Goal: Task Accomplishment & Management: Manage account settings

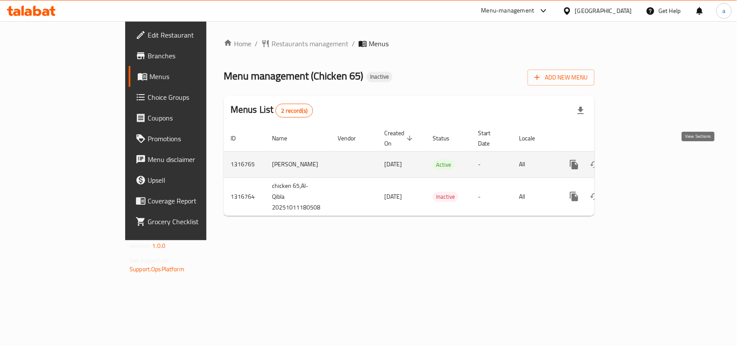
click at [590, 160] on icon "enhanced table" at bounding box center [636, 164] width 10 height 10
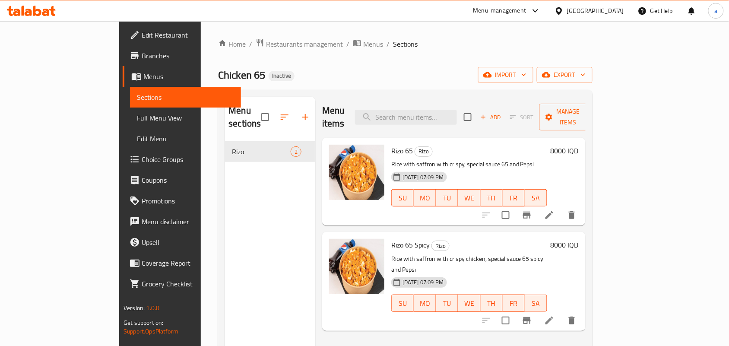
click at [137, 121] on span "Full Menu View" at bounding box center [185, 118] width 97 height 10
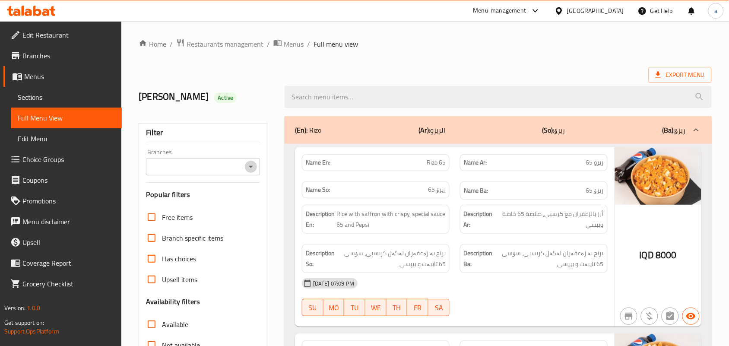
drag, startPoint x: 250, startPoint y: 171, endPoint x: 243, endPoint y: 177, distance: 8.9
click at [249, 171] on icon "Open" at bounding box center [251, 167] width 10 height 10
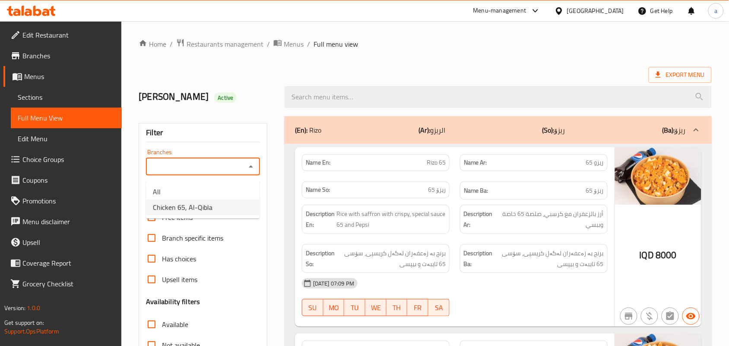
click at [192, 202] on span "Chicken 65, Al-Qibla" at bounding box center [183, 207] width 60 height 10
type input "Chicken 65, Al-Qibla"
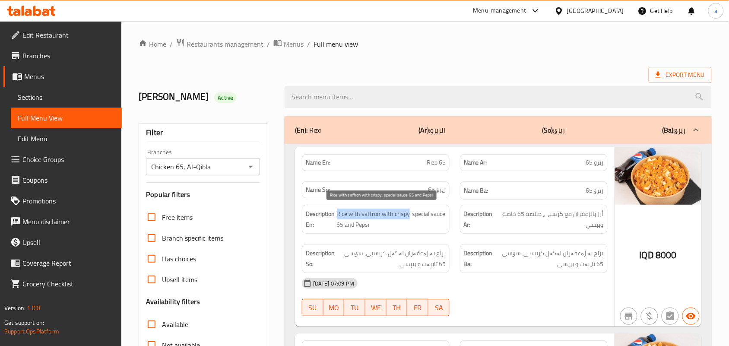
drag, startPoint x: 409, startPoint y: 221, endPoint x: 337, endPoint y: 217, distance: 71.8
click at [337, 217] on span "Rice with saffron with crispy, special sauce 65 and Pepsi" at bounding box center [391, 219] width 109 height 21
copy span "Rice with saffron with crispy"
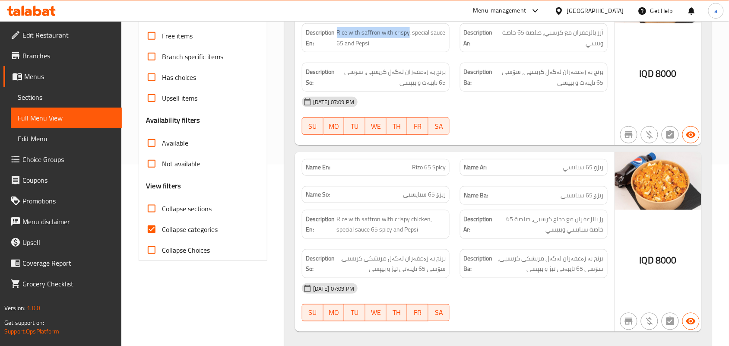
scroll to position [206, 0]
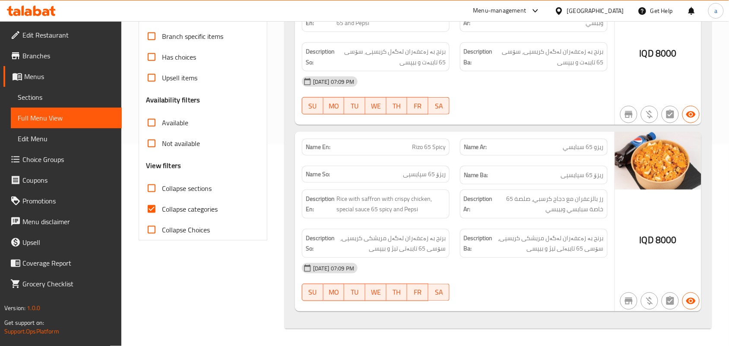
click at [428, 144] on span "Rizo 65 Spicy" at bounding box center [429, 147] width 34 height 9
copy span "Rizo 65 Spicy"
click at [56, 98] on span "Sections" at bounding box center [66, 97] width 97 height 10
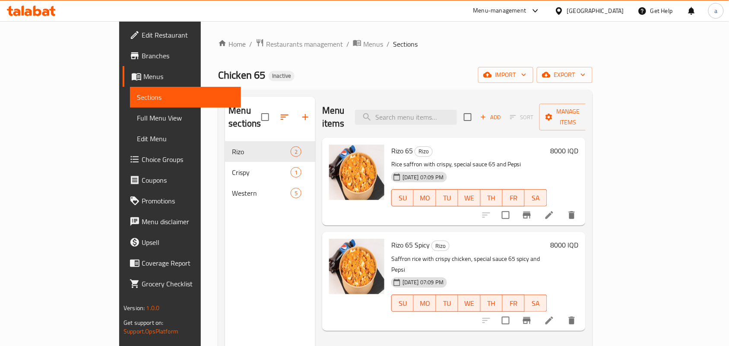
click at [137, 115] on span "Full Menu View" at bounding box center [185, 118] width 97 height 10
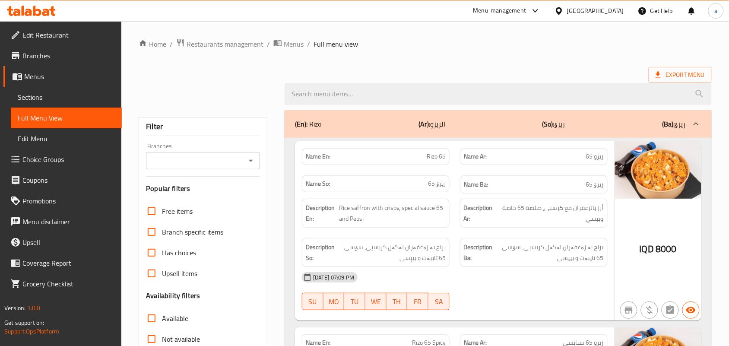
click at [64, 98] on span "Sections" at bounding box center [66, 97] width 97 height 10
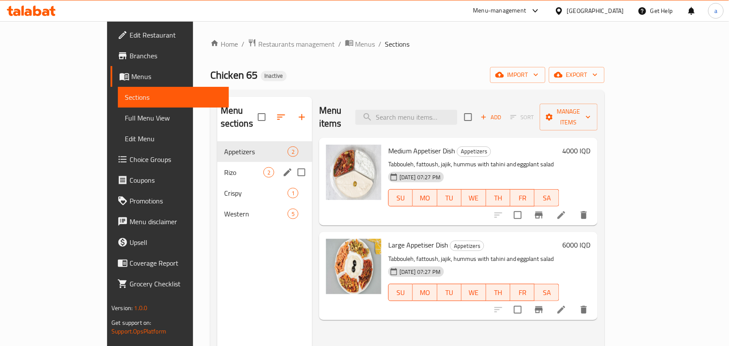
click at [217, 172] on div "Rizo 2" at bounding box center [264, 172] width 95 height 21
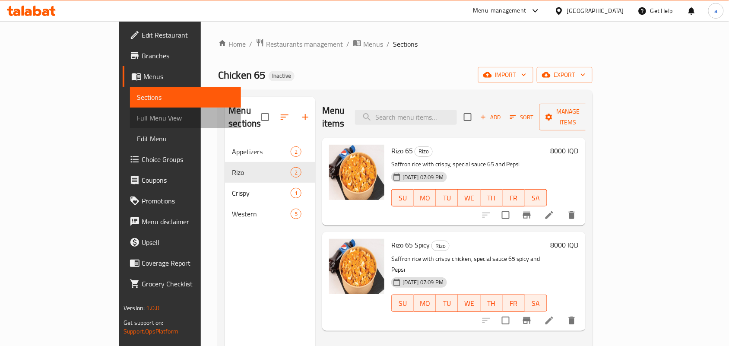
click at [137, 123] on span "Full Menu View" at bounding box center [185, 118] width 97 height 10
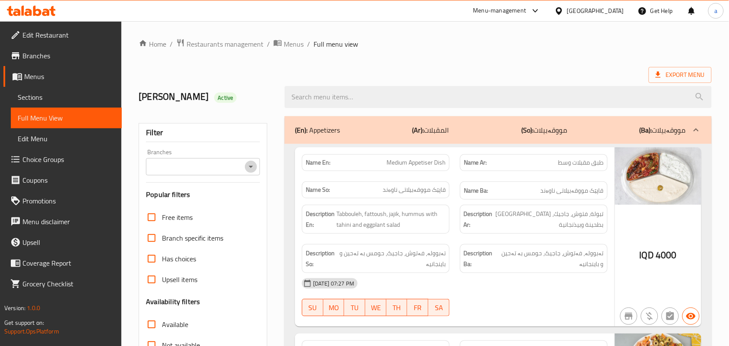
click at [253, 168] on icon "Open" at bounding box center [251, 167] width 10 height 10
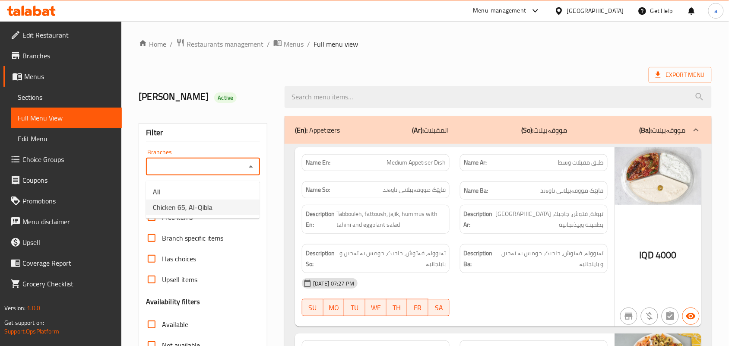
click at [203, 203] on span "Chicken 65, Al-Qibla" at bounding box center [183, 207] width 60 height 10
type input "Chicken 65, Al-Qibla"
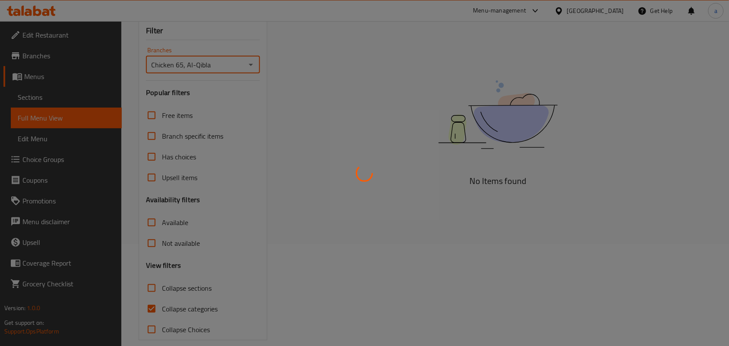
scroll to position [126, 0]
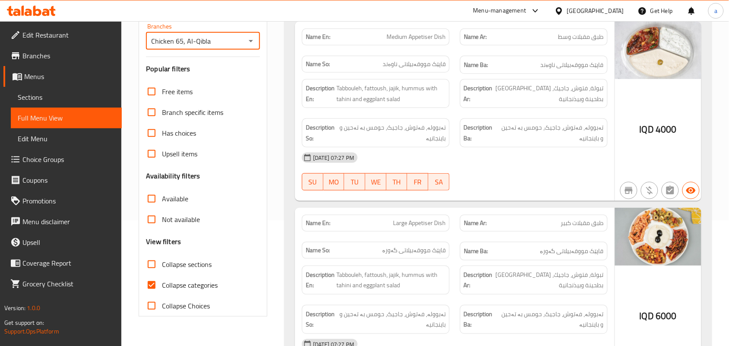
click at [157, 273] on input "Collapse sections" at bounding box center [151, 264] width 21 height 21
checkbox input "true"
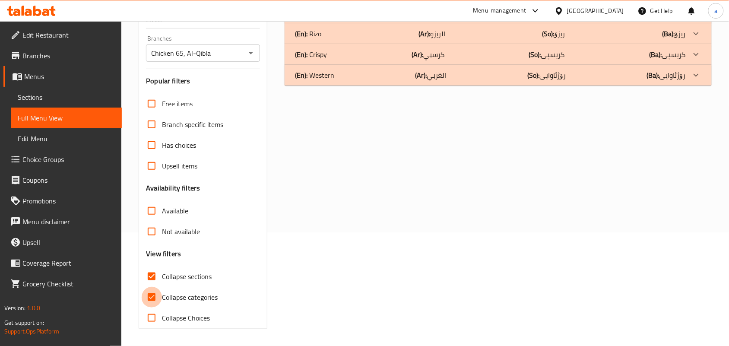
click at [156, 276] on input "Collapse categories" at bounding box center [151, 297] width 21 height 21
checkbox input "false"
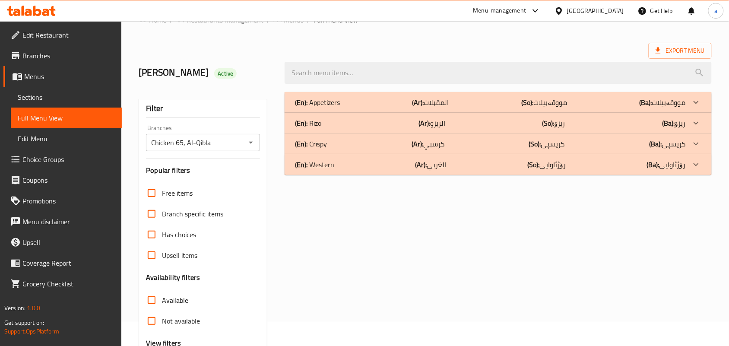
scroll to position [0, 0]
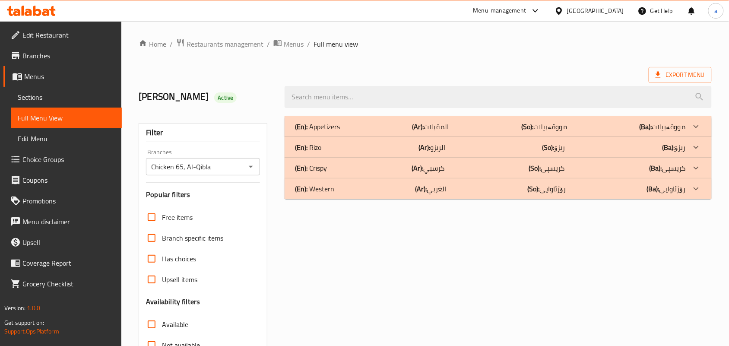
click at [430, 124] on p "(Ar): المقبلات" at bounding box center [430, 126] width 37 height 10
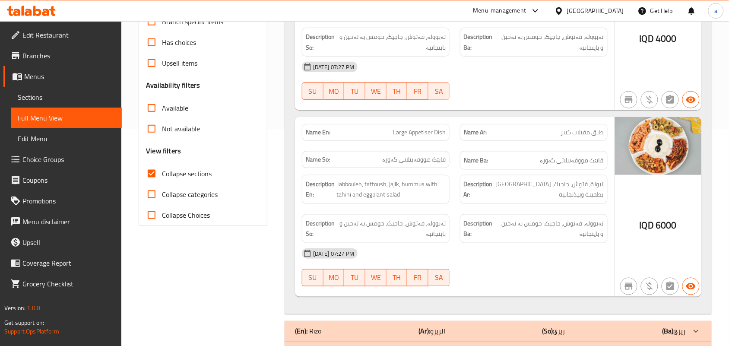
scroll to position [252, 0]
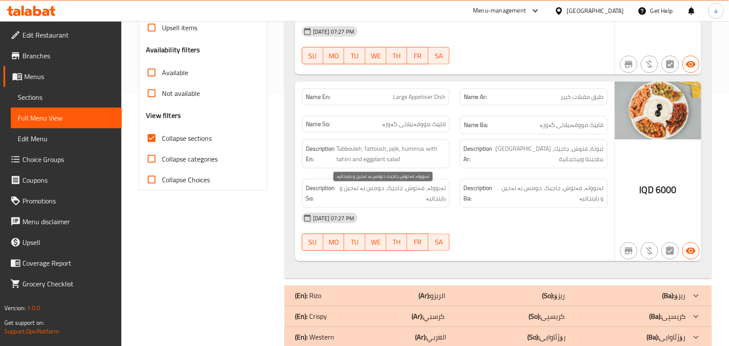
click at [437, 204] on span "تەبوولە، فەتوش، جاجیک، حومس بە تەحین و باینجانیە" at bounding box center [392, 193] width 106 height 21
copy span "باینجانیە"
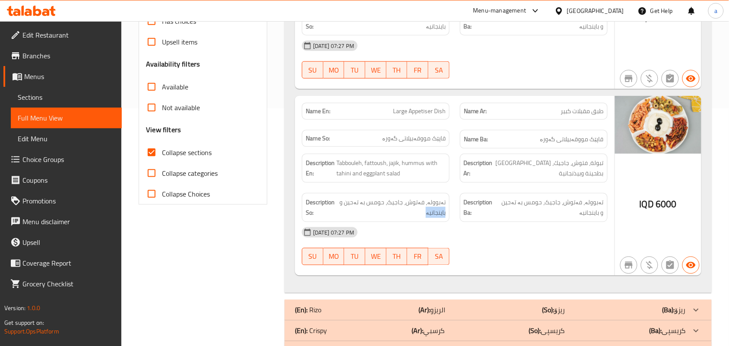
scroll to position [277, 0]
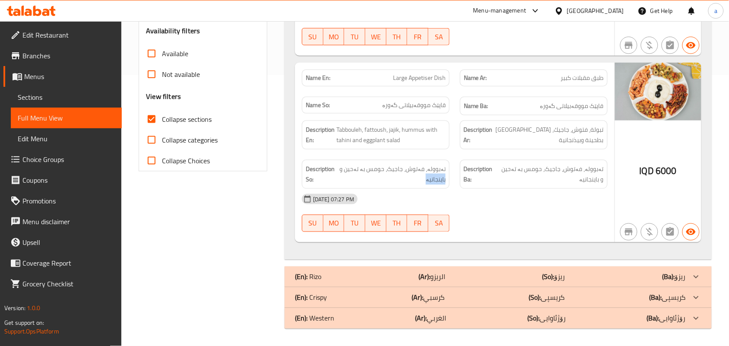
click at [469, 273] on div "(En): [PERSON_NAME] (Ar): الريزو (So): ریزۆ (Ba): ریزۆ" at bounding box center [490, 277] width 391 height 10
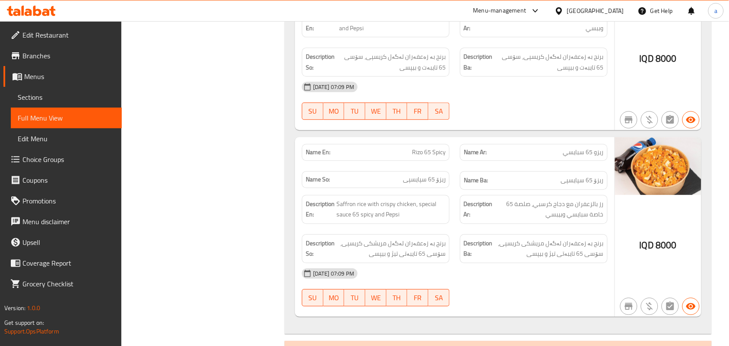
scroll to position [655, 0]
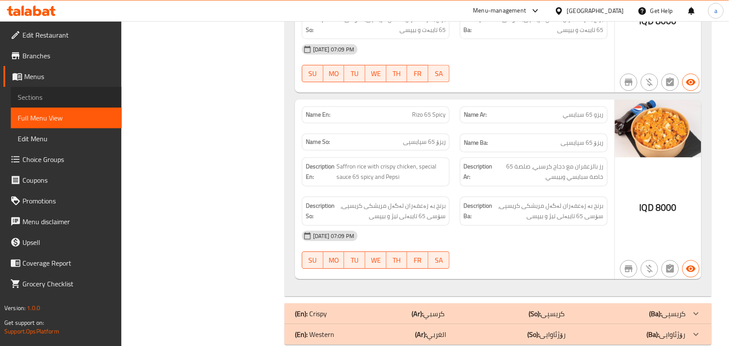
click at [54, 100] on span "Sections" at bounding box center [66, 97] width 97 height 10
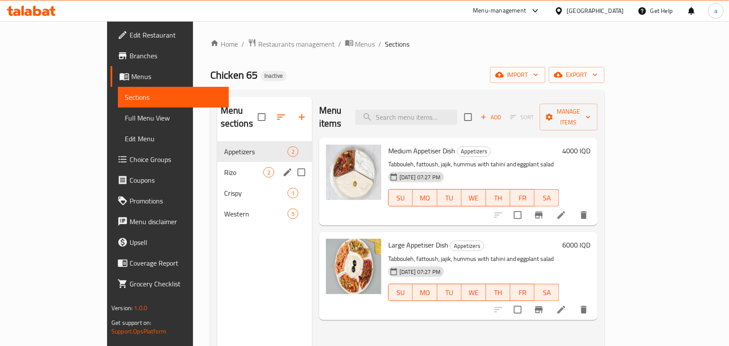
click at [224, 167] on span "Rizo" at bounding box center [243, 172] width 39 height 10
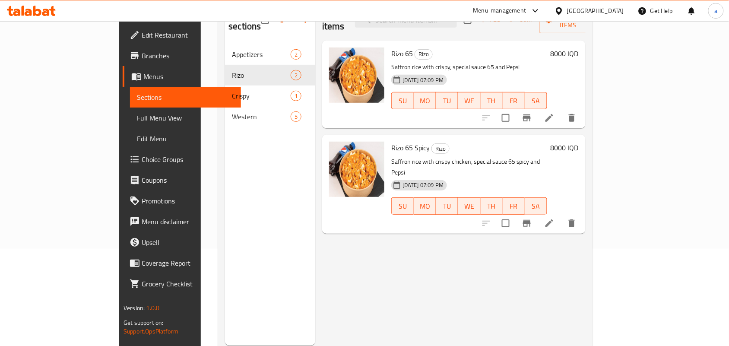
scroll to position [122, 0]
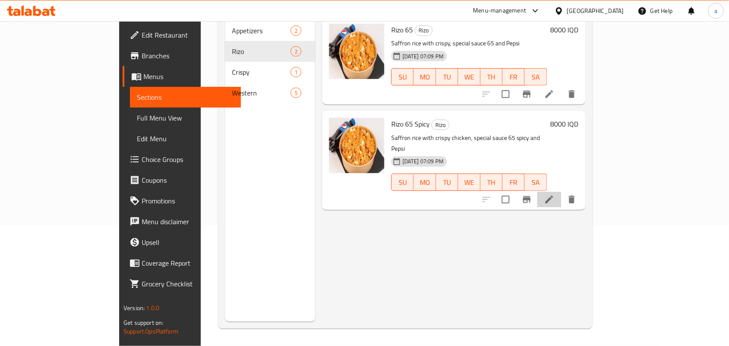
click at [561, 192] on li at bounding box center [549, 200] width 24 height 16
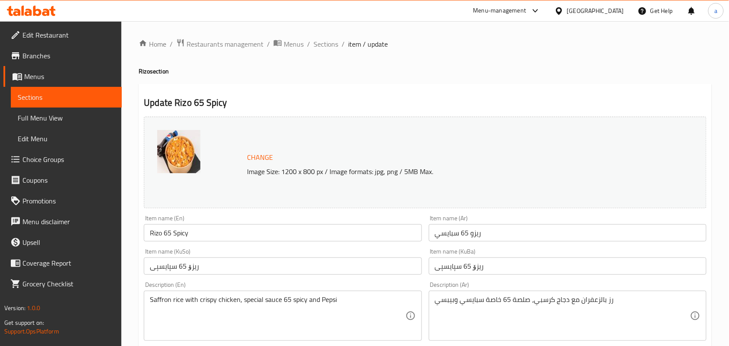
click at [162, 275] on input "ریزۆ 65 سپایسپی" at bounding box center [283, 265] width 278 height 17
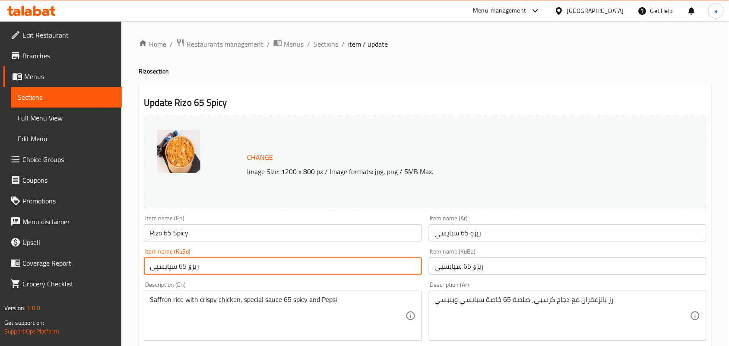
click at [162, 275] on input "ریزۆ 65 سپایسپی" at bounding box center [283, 265] width 278 height 17
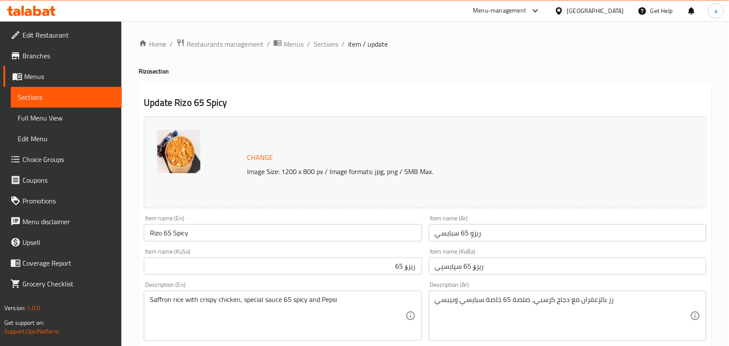
click at [315, 275] on input "ریزۆ 65" at bounding box center [283, 265] width 278 height 17
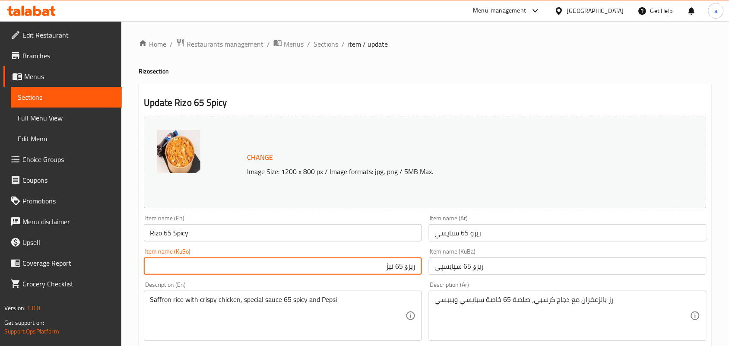
click at [391, 275] on input "ریزۆ 65 تیژ" at bounding box center [283, 265] width 278 height 17
type input "ریزۆ 65 تیژ"
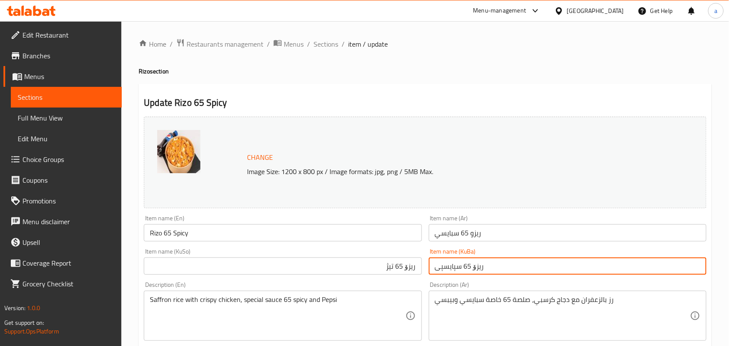
click at [473, 275] on input "ریزۆ 65 سپایسپی" at bounding box center [568, 265] width 278 height 17
paste input "یژ"
type input "ریزۆ 65 تیژ"
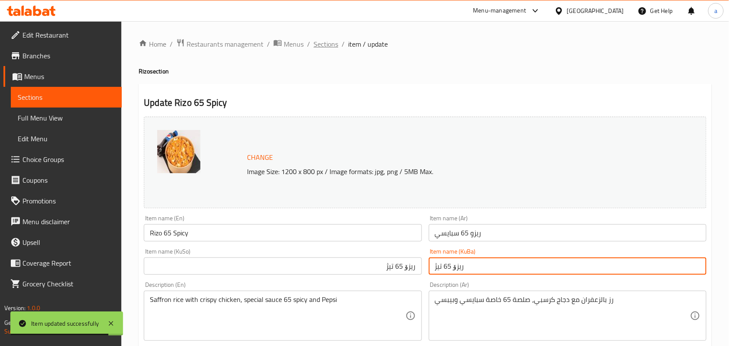
click at [337, 46] on span "Sections" at bounding box center [326, 44] width 25 height 10
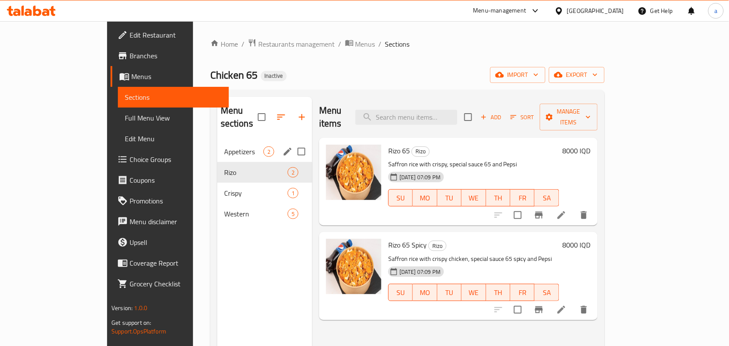
click at [217, 148] on div "Appetizers 2" at bounding box center [264, 151] width 95 height 21
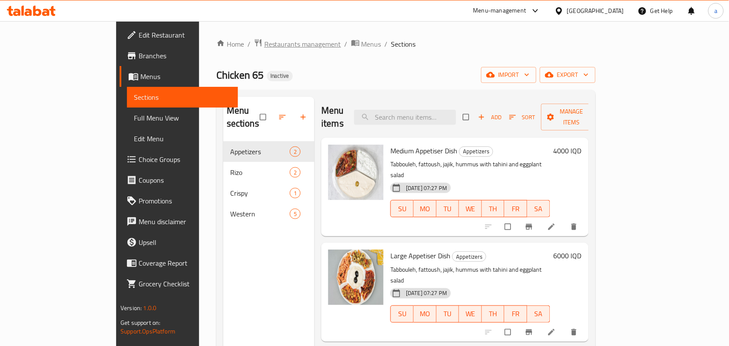
click at [264, 43] on span "Restaurants management" at bounding box center [302, 44] width 77 height 10
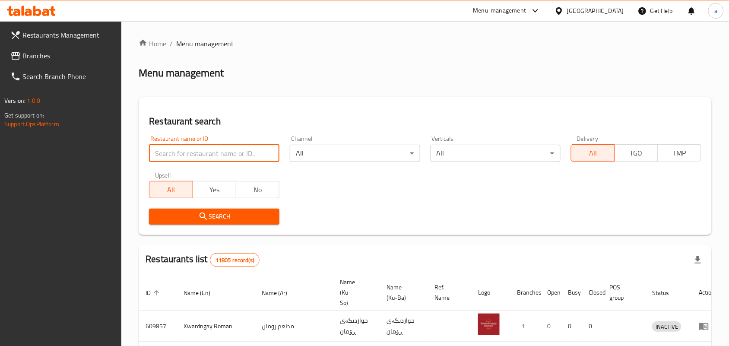
click at [208, 161] on input "search" at bounding box center [214, 153] width 130 height 17
paste input "Lano Fast Food"
type input "Lano Fast Food"
click button "Search" at bounding box center [214, 217] width 130 height 16
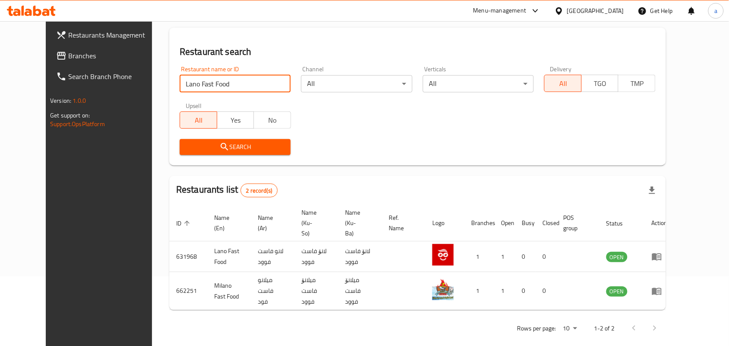
scroll to position [70, 0]
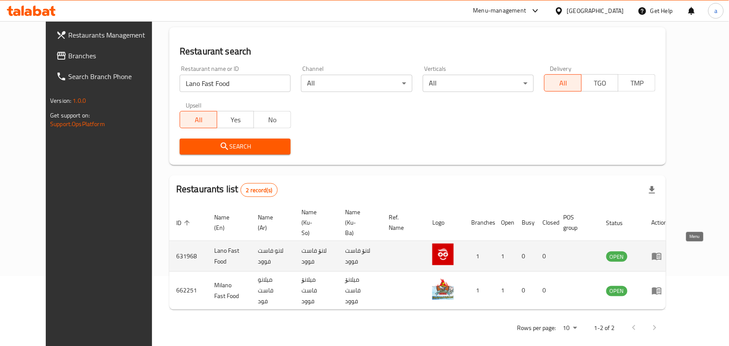
click at [660, 255] on icon "enhanced table" at bounding box center [658, 256] width 3 height 3
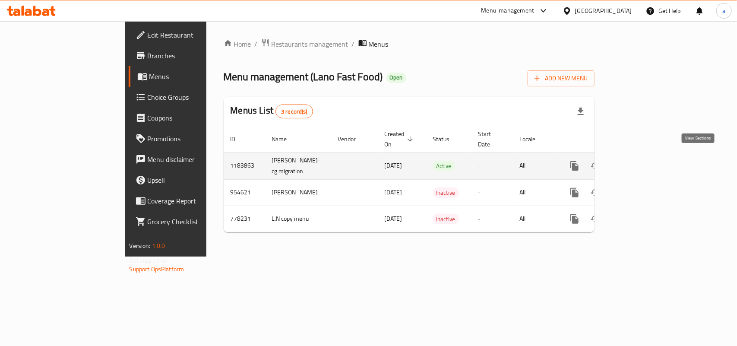
click at [642, 161] on icon "enhanced table" at bounding box center [637, 166] width 10 height 10
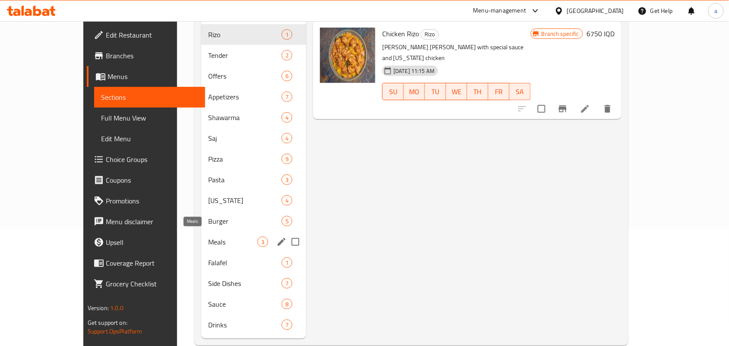
scroll to position [133, 0]
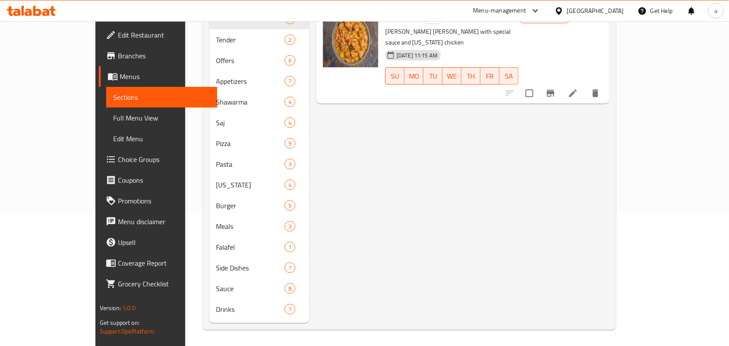
click at [118, 165] on span "Choice Groups" at bounding box center [164, 159] width 92 height 10
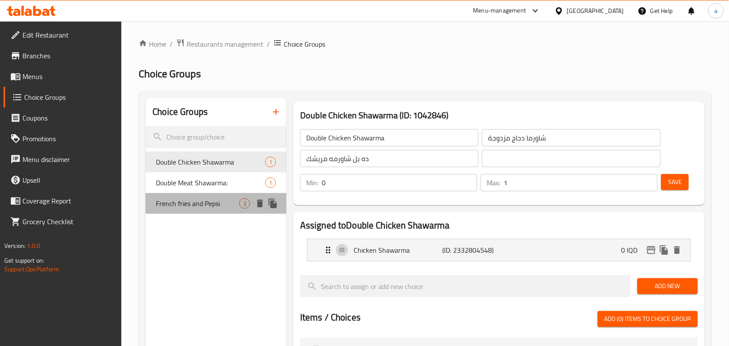
click at [223, 209] on span "French fries and Pepsi" at bounding box center [197, 203] width 83 height 10
type input "French fries and Pepsi"
type input "بطاطس مقلية وبيبسي"
type input "فینگەر و بیپسی"
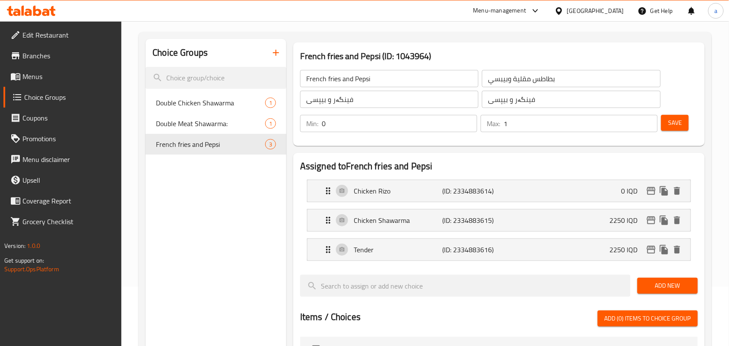
scroll to position [66, 0]
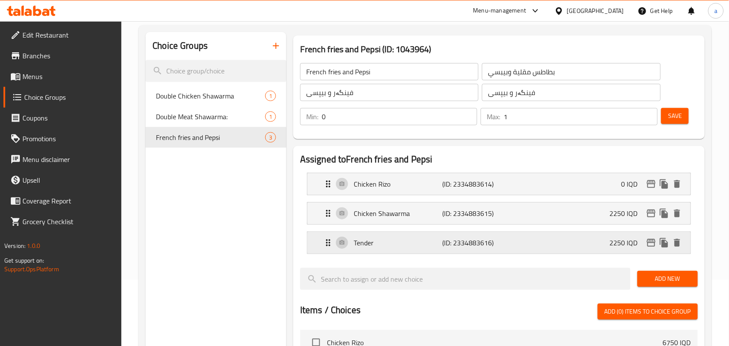
click at [429, 247] on p "Tender" at bounding box center [398, 243] width 89 height 10
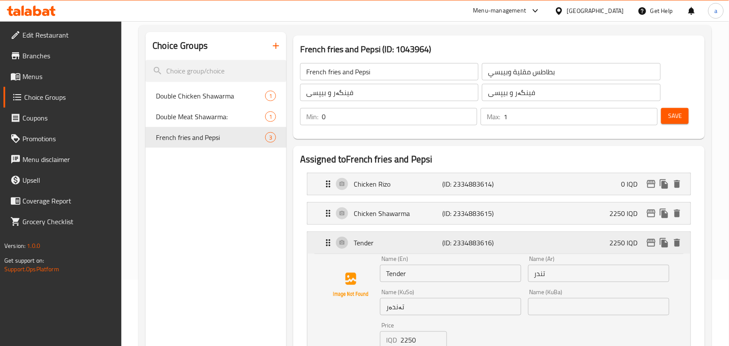
click at [469, 244] on p "(ID: 2334883616)" at bounding box center [471, 243] width 59 height 10
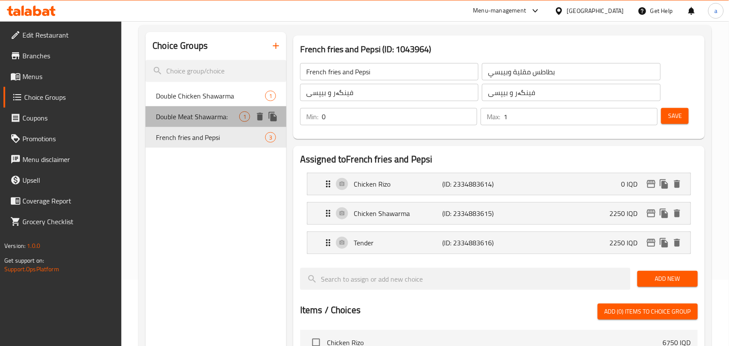
click at [235, 121] on span "Double Meat Shawarma:" at bounding box center [197, 116] width 83 height 10
type input "Double Meat Shawarma:"
type input "شاورما لحم دوبل:"
type input "دەبڵ شاورمەی گۆشت:"
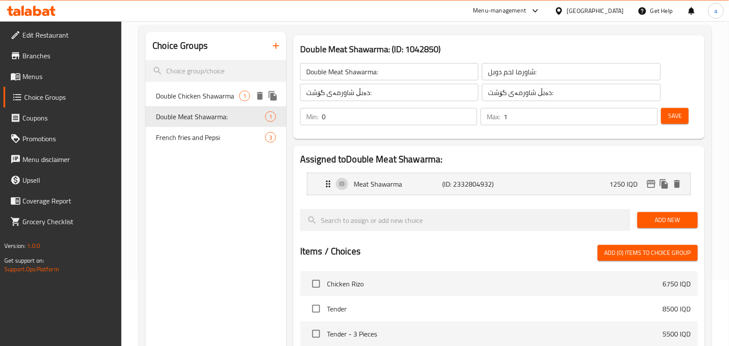
click at [216, 101] on span "Double Chicken Shawarma" at bounding box center [197, 96] width 83 height 10
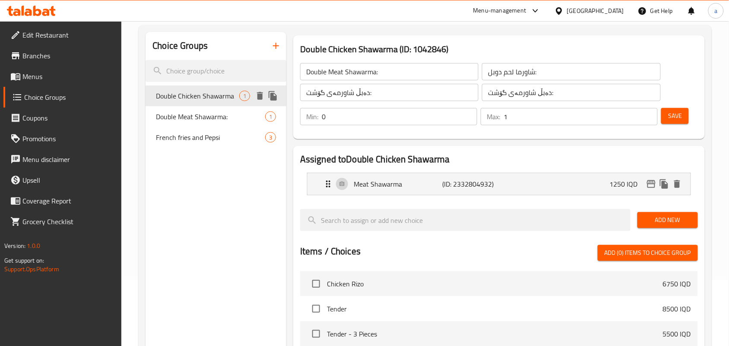
type input "Double Chicken Shawarma"
type input "شاورما دجاج مزدوجة"
type input "ده بل شاورمه مريشك"
click at [212, 143] on span "French fries and Pepsi" at bounding box center [197, 137] width 83 height 10
type input "French fries and Pepsi"
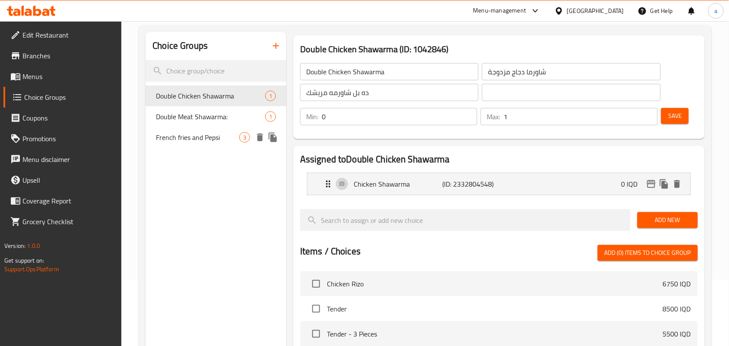
type input "بطاطس مقلية وبيبسي"
type input "فینگەر و بیپسی"
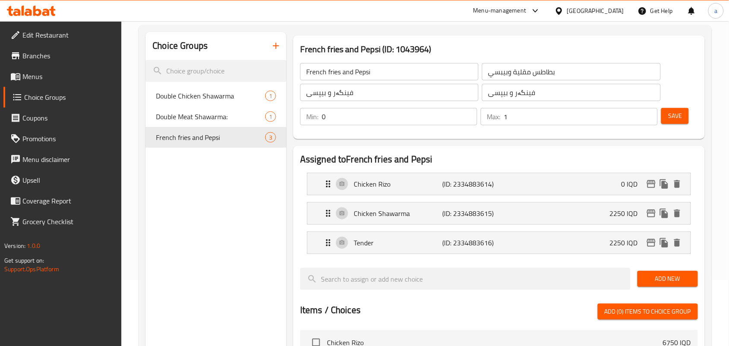
click at [29, 74] on span "Menus" at bounding box center [68, 76] width 92 height 10
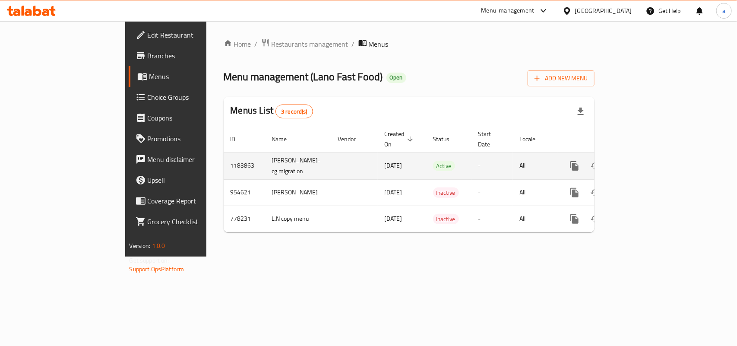
click at [642, 163] on icon "enhanced table" at bounding box center [637, 166] width 10 height 10
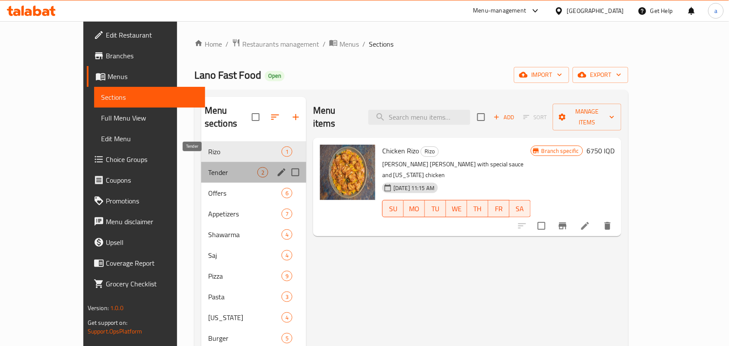
click at [234, 167] on span "Tender" at bounding box center [232, 172] width 49 height 10
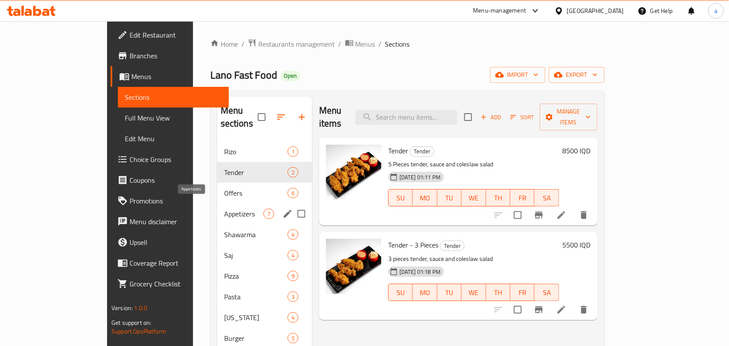
click at [217, 203] on div "Appetizers 7" at bounding box center [264, 213] width 95 height 21
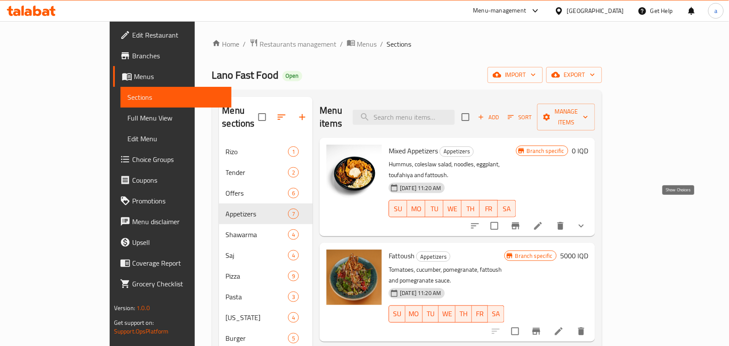
click at [586, 221] on icon "show more" at bounding box center [581, 226] width 10 height 10
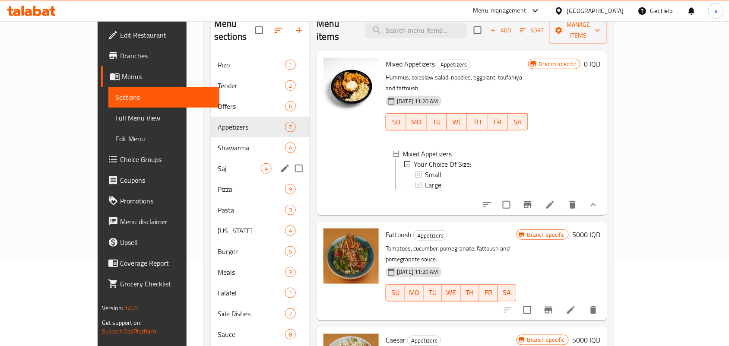
scroll to position [133, 0]
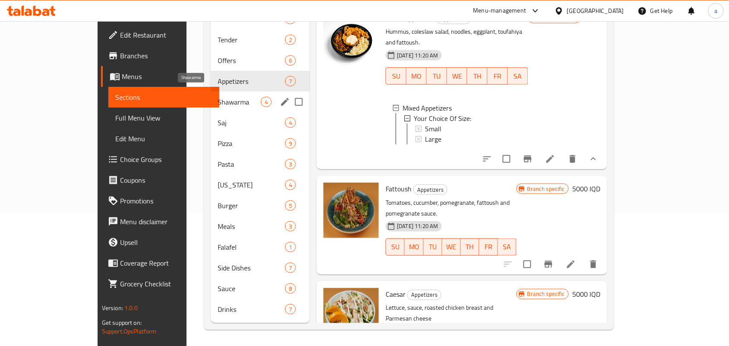
click at [218, 97] on span "Shawarma" at bounding box center [239, 102] width 43 height 10
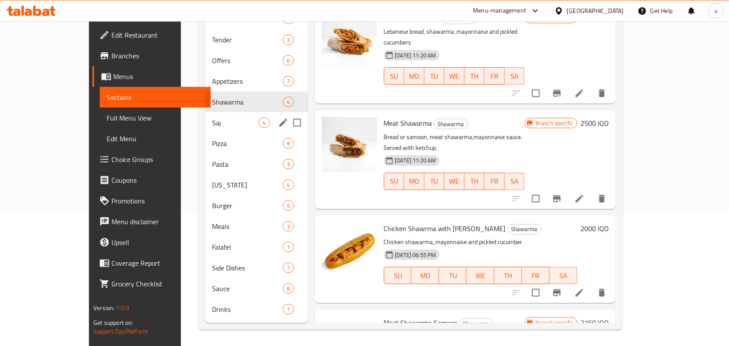
click at [205, 122] on div "Saj 4" at bounding box center [256, 122] width 103 height 21
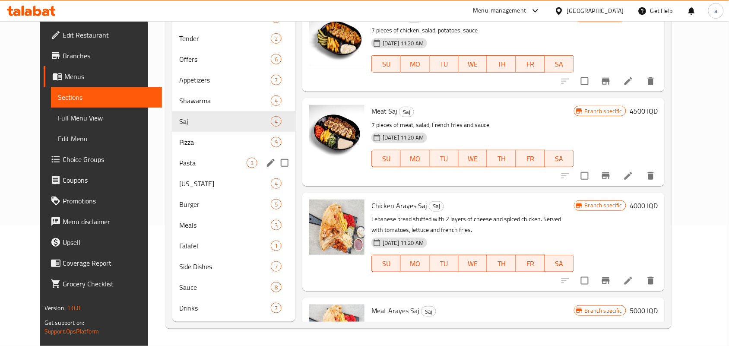
click at [209, 152] on div "Pasta 3" at bounding box center [233, 162] width 123 height 21
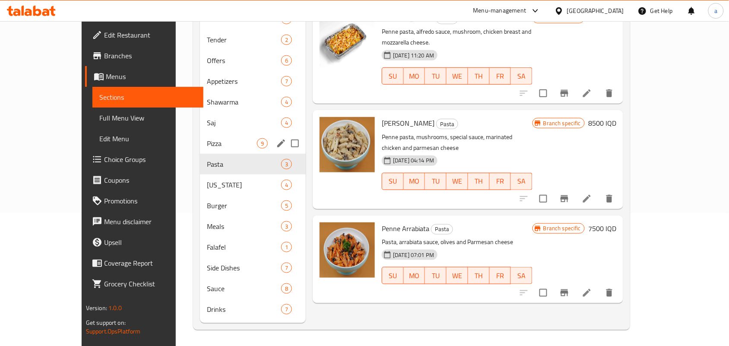
click at [207, 141] on span "Pizza" at bounding box center [232, 143] width 50 height 10
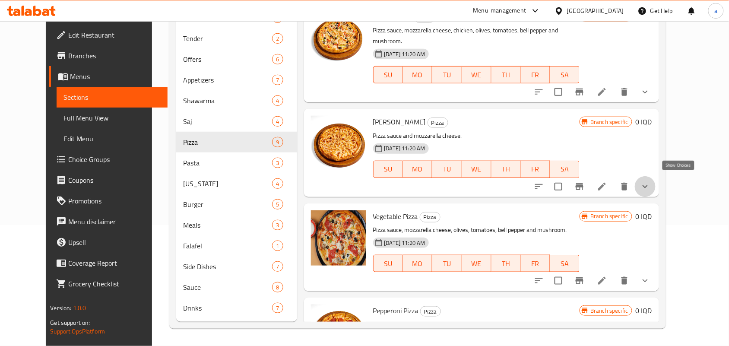
click at [650, 181] on icon "show more" at bounding box center [645, 186] width 10 height 10
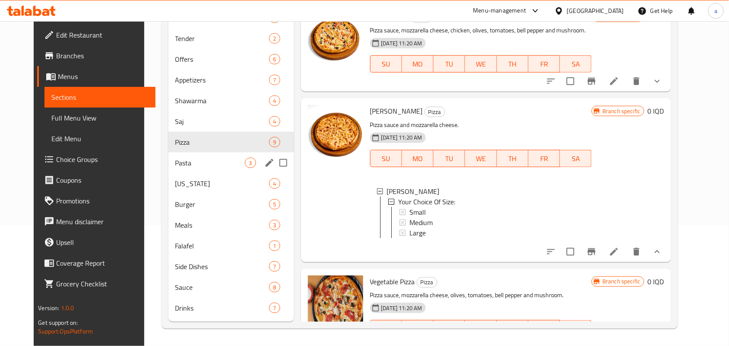
click at [222, 159] on span "Pasta" at bounding box center [210, 163] width 70 height 10
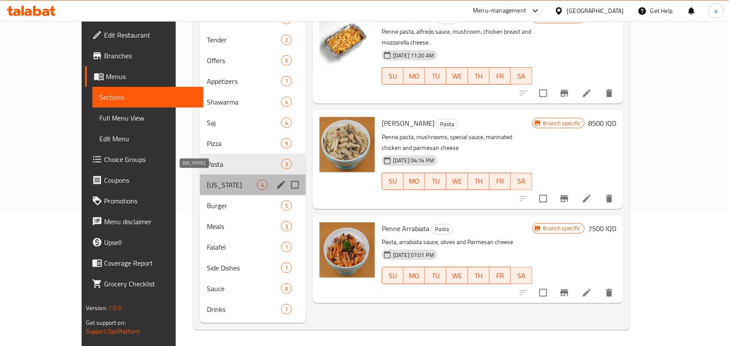
click at [207, 182] on span "Kentucky" at bounding box center [232, 185] width 50 height 10
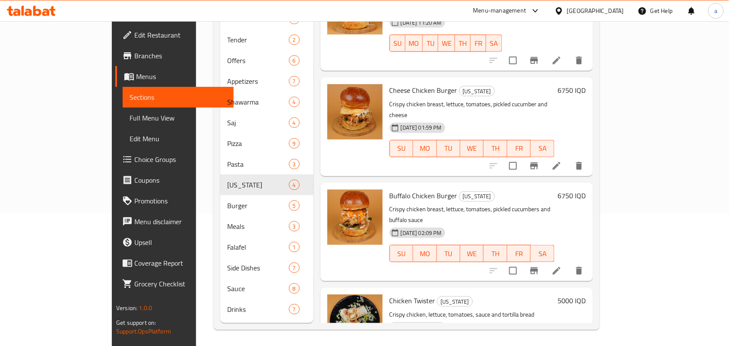
scroll to position [51, 0]
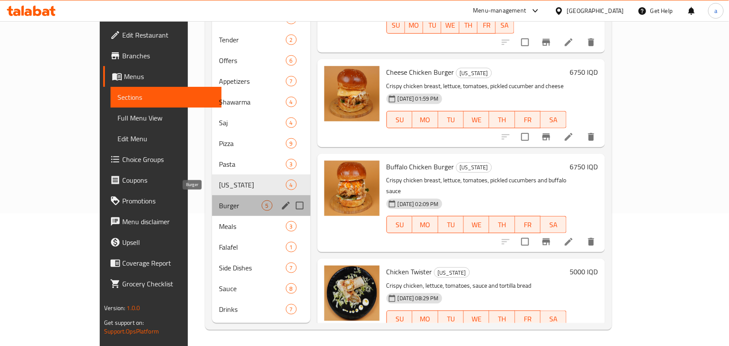
drag, startPoint x: 209, startPoint y: 198, endPoint x: 228, endPoint y: 198, distance: 18.1
click at [219, 200] on span "Burger" at bounding box center [240, 205] width 42 height 10
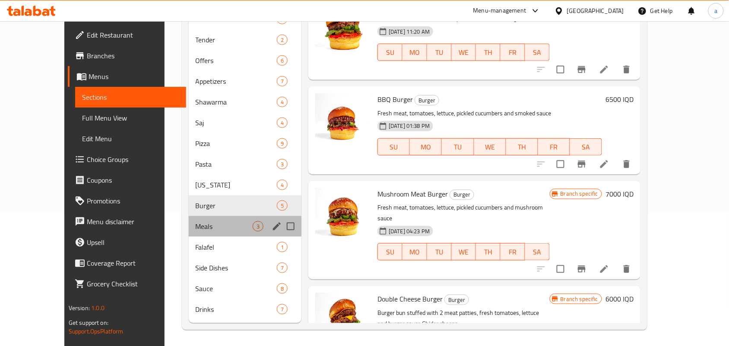
click at [204, 229] on div "Meals 3" at bounding box center [245, 226] width 113 height 21
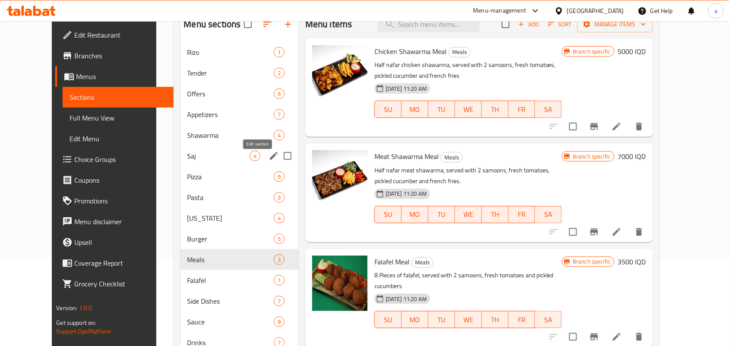
scroll to position [133, 0]
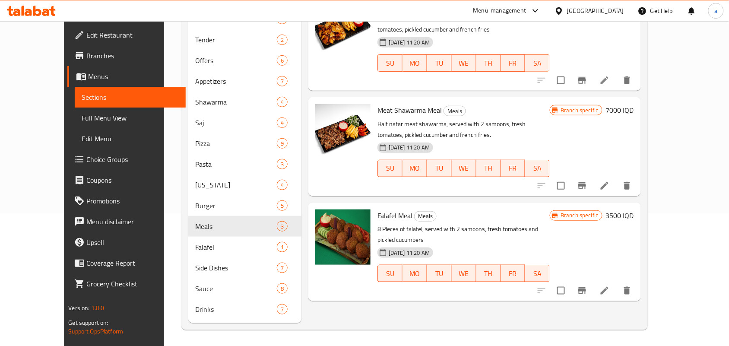
click at [86, 162] on span "Choice Groups" at bounding box center [132, 159] width 92 height 10
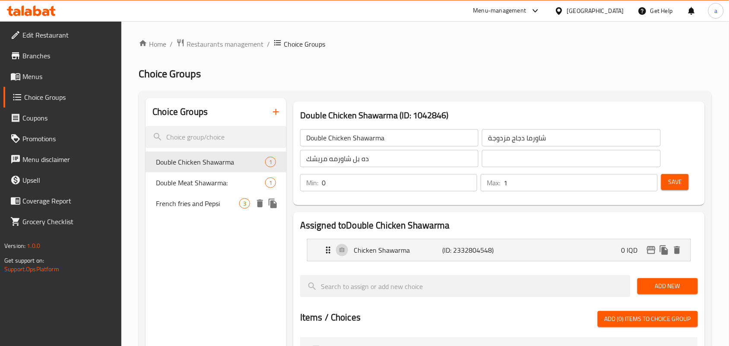
click at [204, 209] on span "French fries and Pepsi" at bounding box center [197, 203] width 83 height 10
type input "French fries and Pepsi"
type input "بطاطس مقلية وبيبسي"
type input "فینگەر و بیپسی"
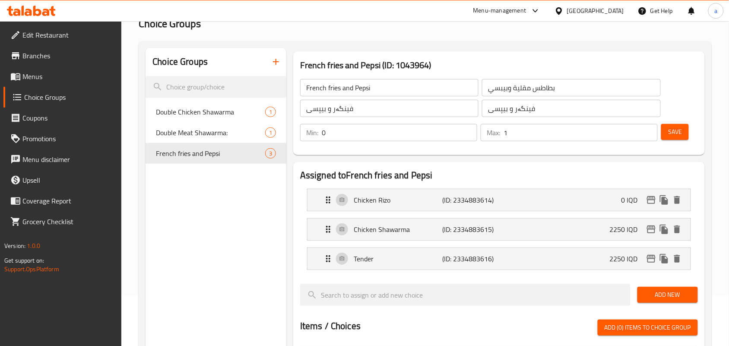
scroll to position [52, 0]
